Goal: Information Seeking & Learning: Learn about a topic

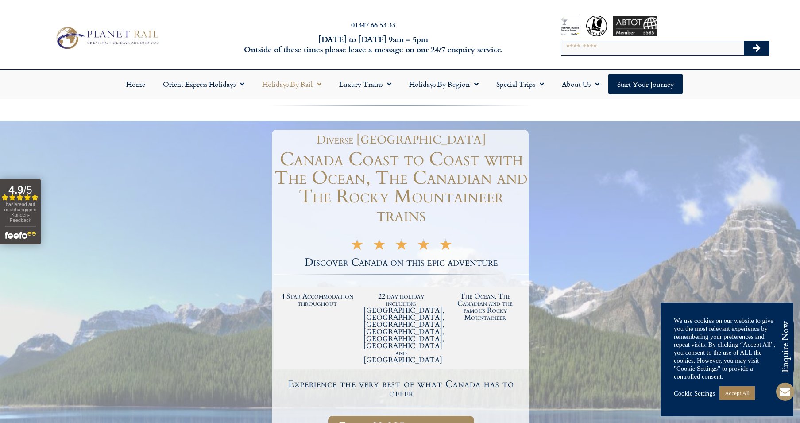
click at [302, 82] on link "Holidays by Rail" at bounding box center [291, 84] width 77 height 20
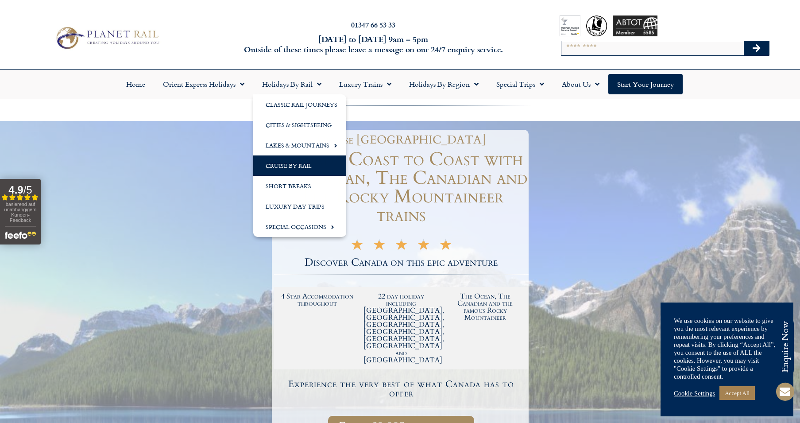
click at [288, 165] on link "Cruise by Rail" at bounding box center [299, 165] width 93 height 20
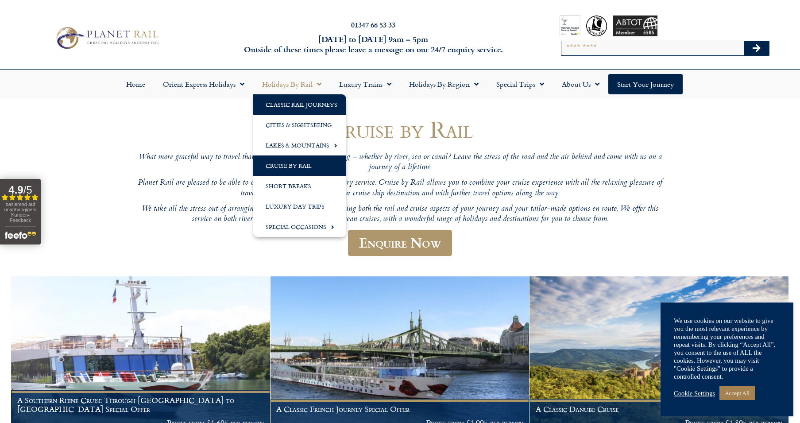
click at [304, 105] on link "Classic Rail Journeys" at bounding box center [299, 104] width 93 height 20
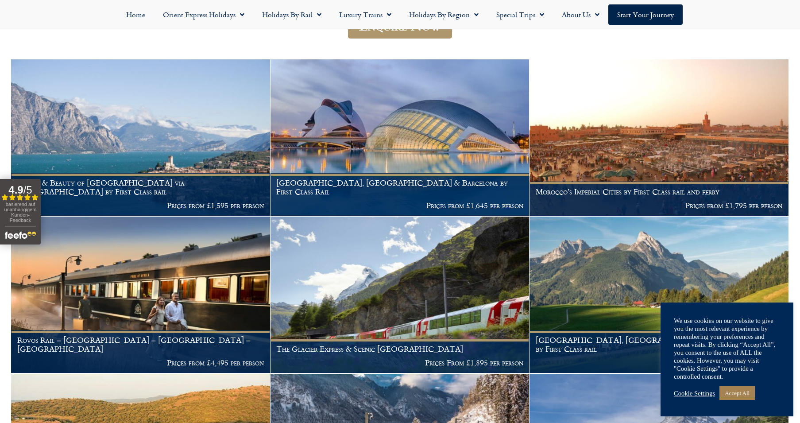
scroll to position [253, 0]
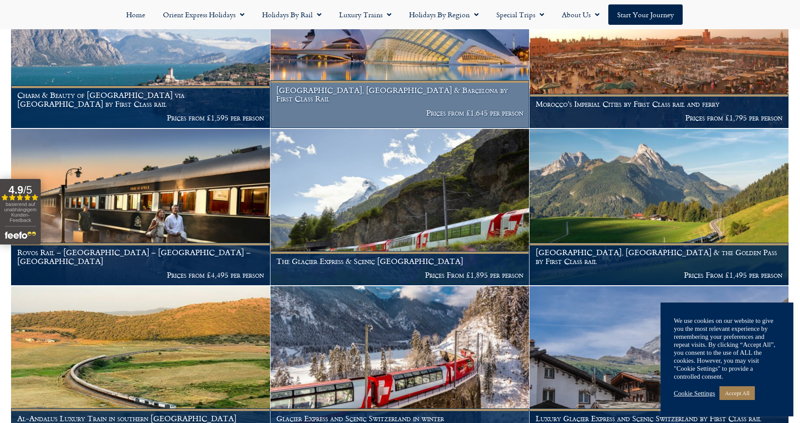
click at [382, 103] on h1 "[GEOGRAPHIC_DATA], [GEOGRAPHIC_DATA] & Barcelona by First Class Rail" at bounding box center [399, 94] width 247 height 17
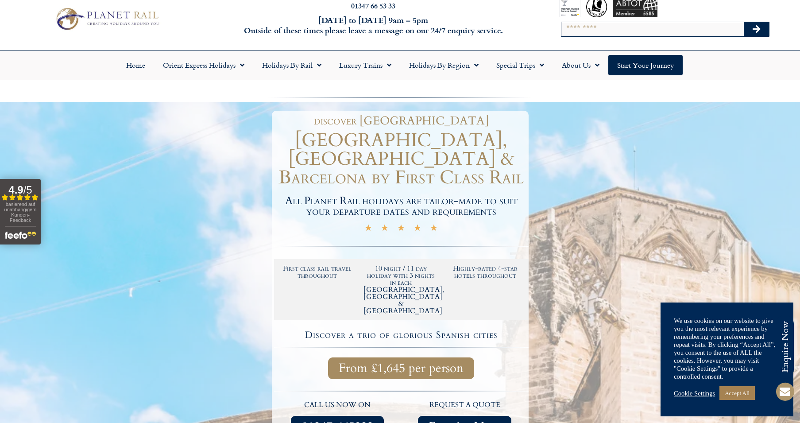
scroll to position [165, 0]
